Goal: Ask a question

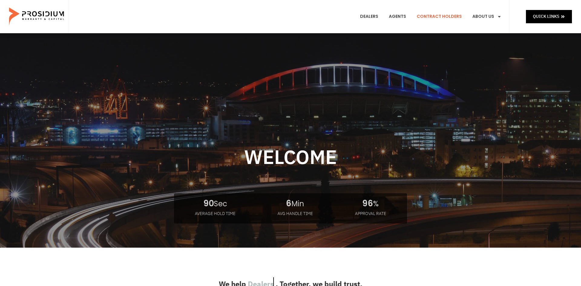
click at [427, 18] on link "Contract Holders" at bounding box center [439, 16] width 54 height 22
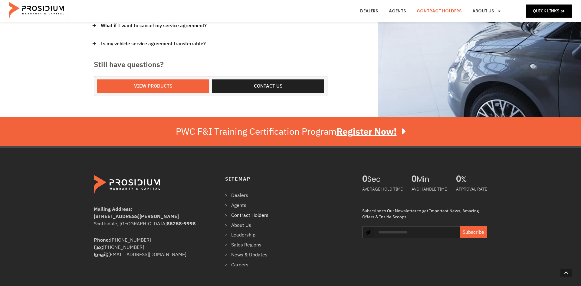
scroll to position [243, 0]
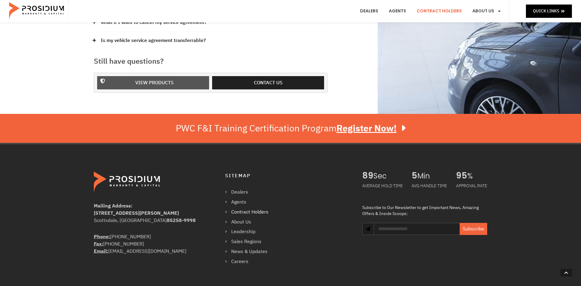
click at [181, 84] on span "View Products" at bounding box center [154, 83] width 96 height 9
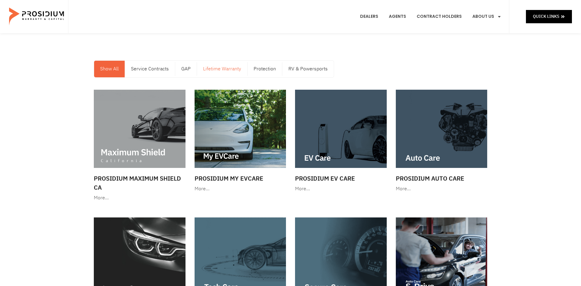
click at [219, 66] on link "Lifetime Warranty" at bounding box center [222, 69] width 50 height 17
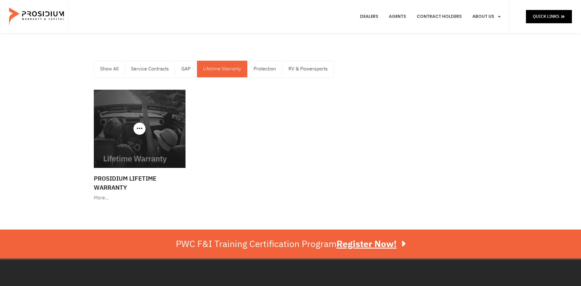
click at [152, 164] on img at bounding box center [140, 129] width 92 height 78
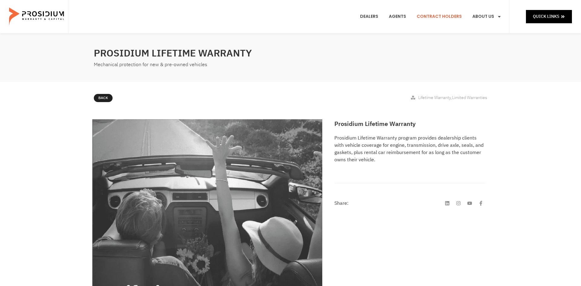
click at [448, 15] on link "Contract Holders" at bounding box center [439, 16] width 54 height 22
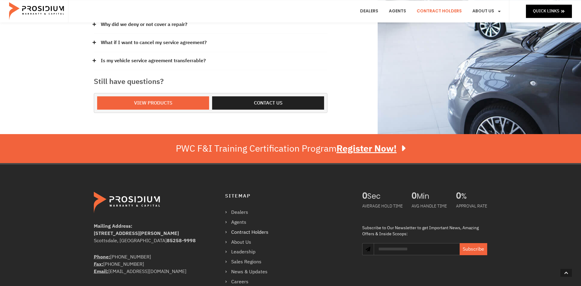
scroll to position [243, 0]
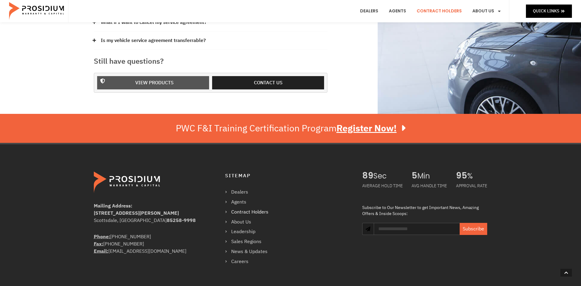
click at [190, 81] on span "View Products" at bounding box center [154, 83] width 96 height 9
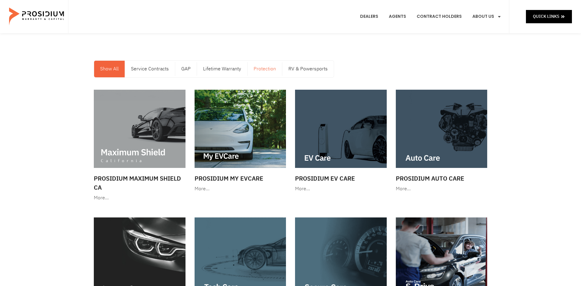
click at [270, 71] on link "Protection" at bounding box center [264, 69] width 34 height 17
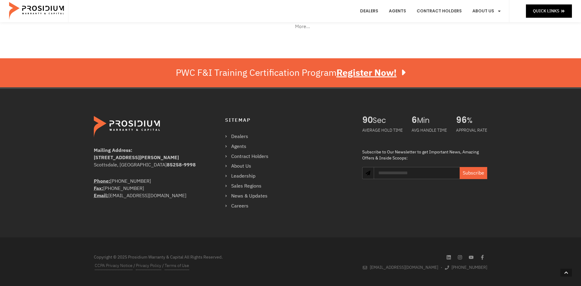
scroll to position [419, 0]
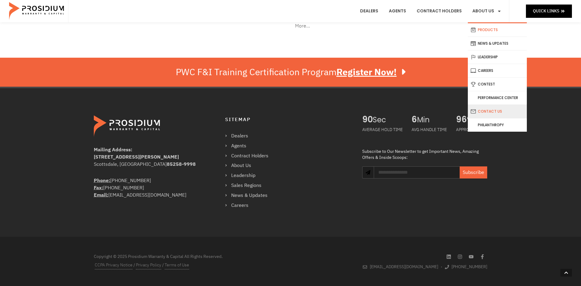
click at [491, 113] on link "Contact Us" at bounding box center [497, 111] width 59 height 13
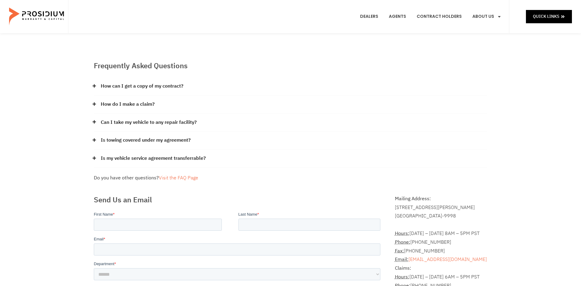
click at [198, 162] on link "Is my vehicle service agreement transferrable?" at bounding box center [153, 158] width 105 height 9
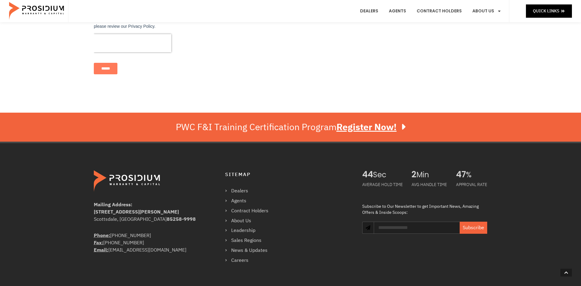
scroll to position [344, 0]
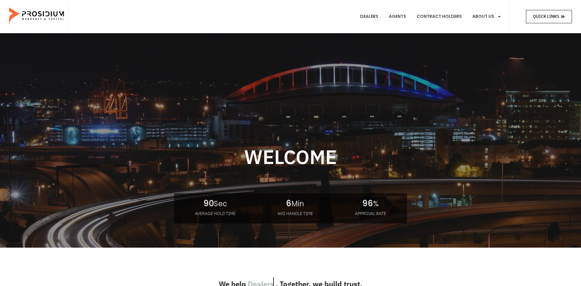
click at [542, 13] on link "Quick Links" at bounding box center [549, 16] width 46 height 13
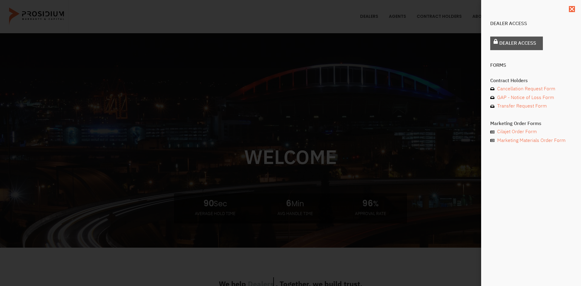
click at [536, 37] on link "Dealer Access" at bounding box center [516, 44] width 53 height 14
